Goal: Information Seeking & Learning: Learn about a topic

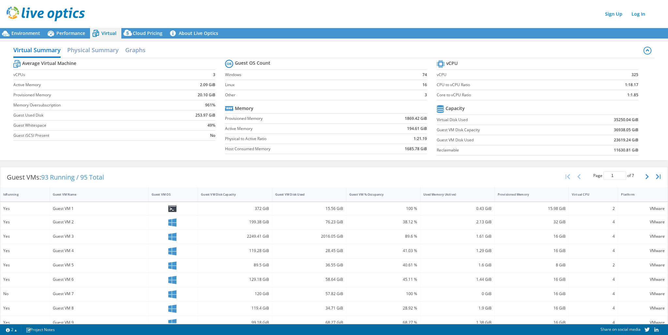
click at [147, 36] on div "Cloud Pricing" at bounding box center [144, 33] width 46 height 10
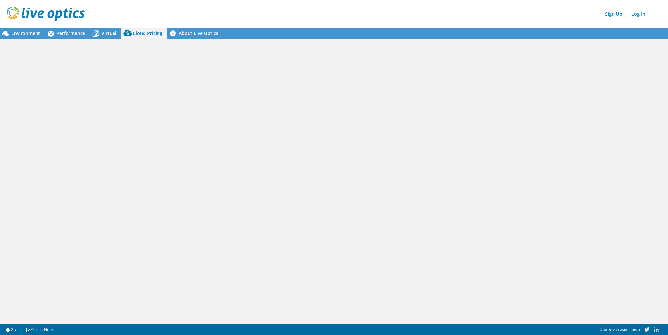
click at [193, 34] on link "About Live Optics" at bounding box center [195, 33] width 56 height 10
click at [63, 33] on span "Performance" at bounding box center [70, 33] width 29 height 6
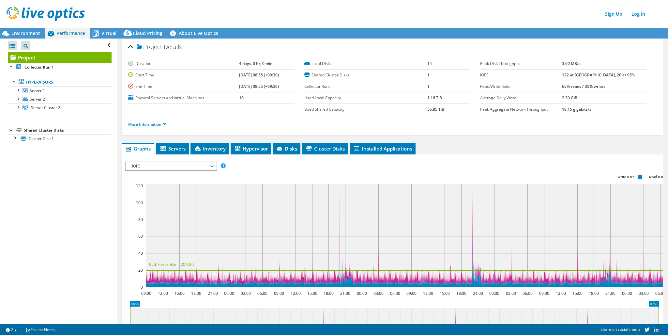
click at [27, 33] on span "Environment" at bounding box center [25, 33] width 29 height 6
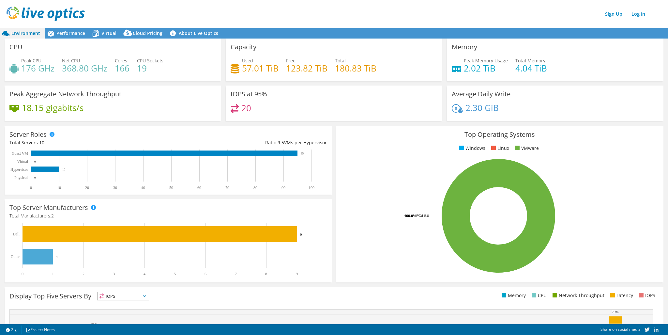
click at [71, 31] on span "Performance" at bounding box center [70, 33] width 29 height 6
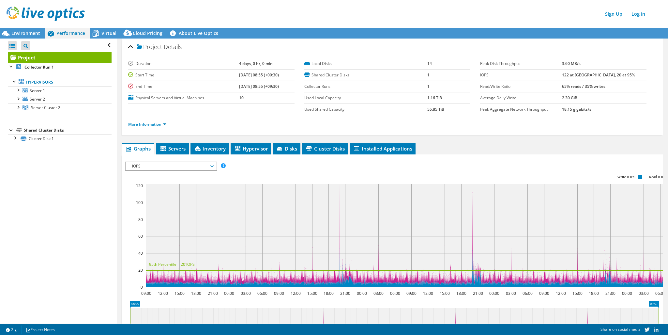
click at [106, 32] on span "Virtual" at bounding box center [108, 33] width 15 height 6
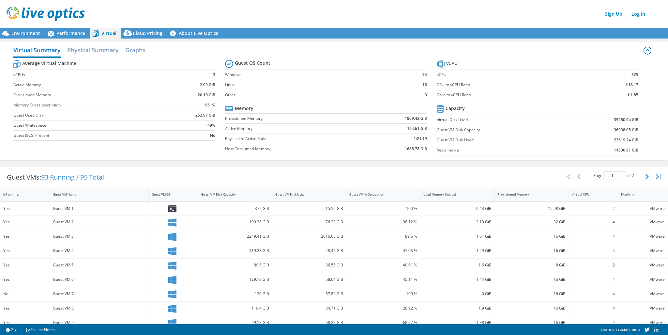
click at [74, 32] on span "Performance" at bounding box center [70, 33] width 29 height 6
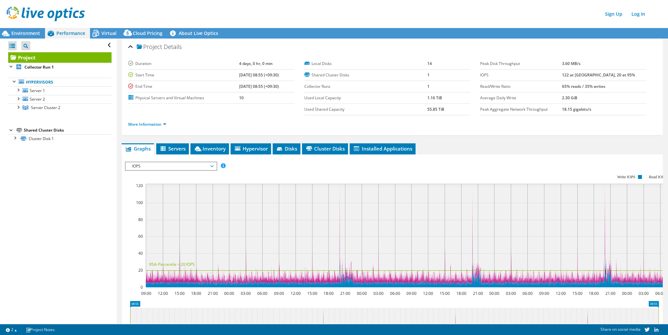
click at [143, 34] on span "Cloud Pricing" at bounding box center [148, 33] width 30 height 6
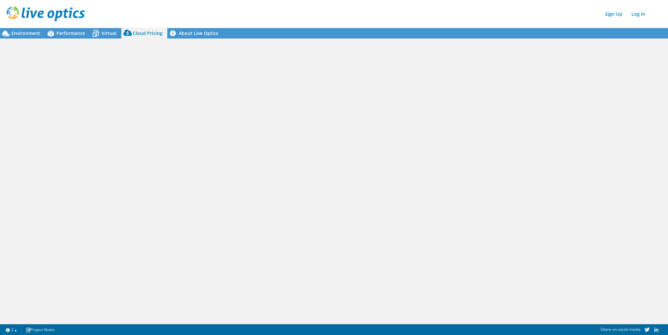
click at [30, 33] on span "Environment" at bounding box center [25, 33] width 29 height 6
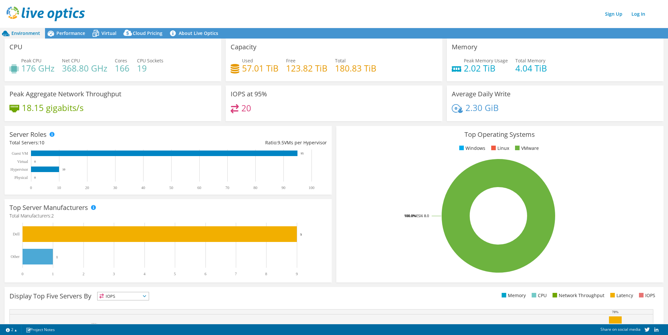
click at [144, 34] on span "Cloud Pricing" at bounding box center [148, 33] width 30 height 6
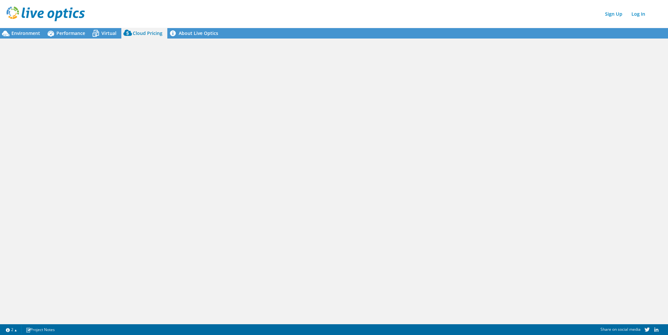
click at [140, 34] on span "Cloud Pricing" at bounding box center [148, 33] width 30 height 6
click at [47, 13] on img at bounding box center [46, 14] width 78 height 15
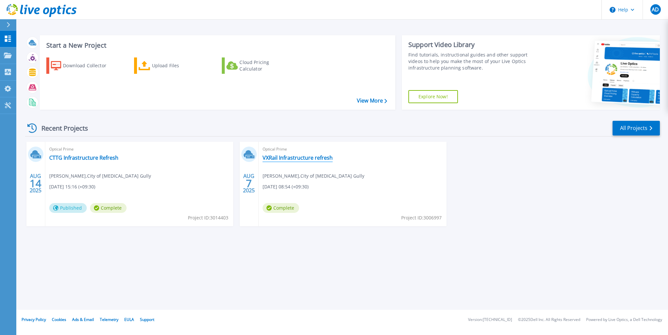
click at [322, 156] on link "VXRail Infrastructure refresh" at bounding box center [298, 157] width 70 height 7
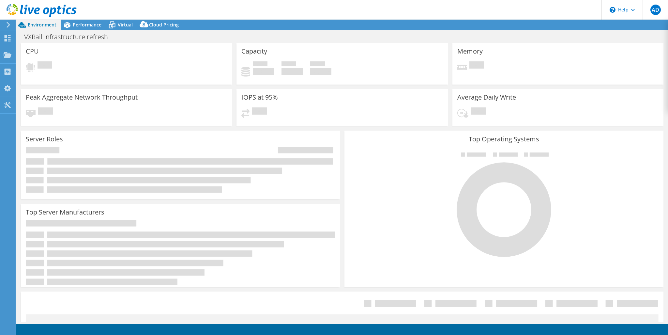
click at [153, 25] on span "Cloud Pricing" at bounding box center [164, 25] width 30 height 6
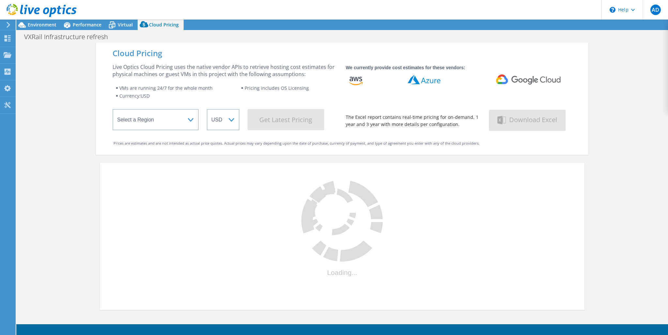
select select "[GEOGRAPHIC_DATA]"
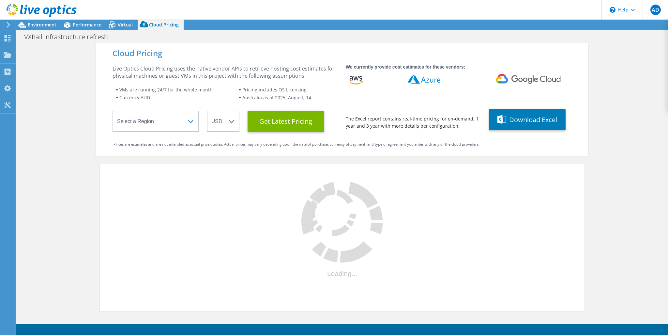
select select "AUD"
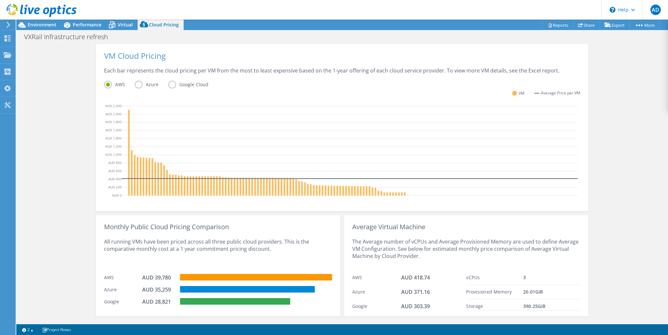
scroll to position [150, 0]
